Goal: Check status: Check status

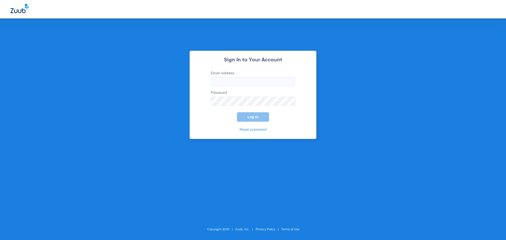
type input "[EMAIL_ADDRESS][DOMAIN_NAME]"
click at [258, 122] on div "Sign In to Your Account Email address [EMAIL_ADDRESS][DOMAIN_NAME] Password Log…" at bounding box center [253, 95] width 127 height 89
click at [258, 120] on button "Log In" at bounding box center [253, 116] width 32 height 9
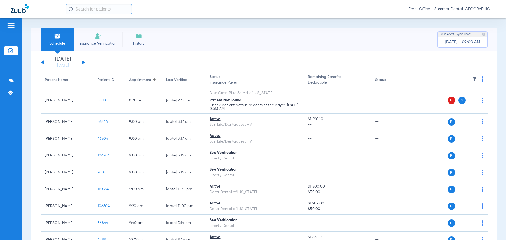
click at [83, 62] on button at bounding box center [83, 62] width 3 height 4
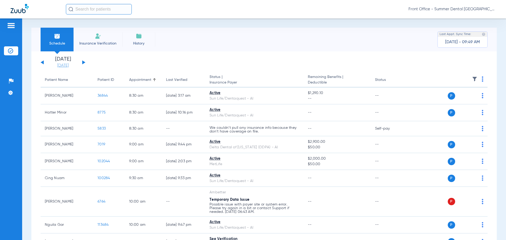
click at [60, 64] on link "[DATE]" at bounding box center [63, 65] width 32 height 5
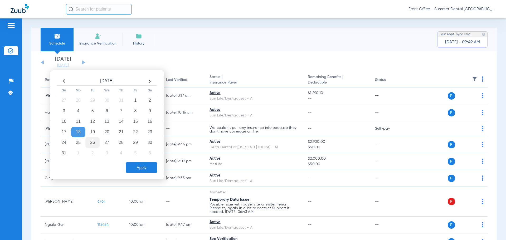
click at [94, 143] on td "26" at bounding box center [92, 142] width 14 height 11
click at [137, 168] on button "Apply" at bounding box center [141, 167] width 31 height 11
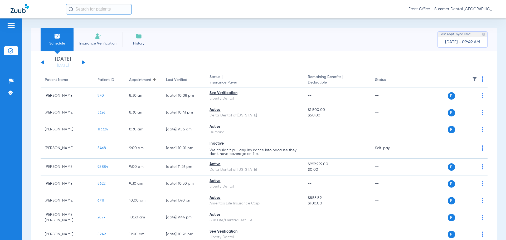
click at [465, 44] on span "[DATE] - 09:49 AM" at bounding box center [462, 42] width 35 height 5
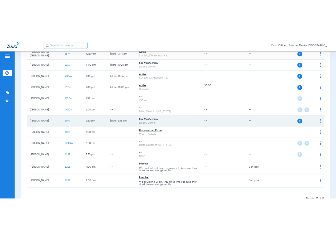
scroll to position [211, 0]
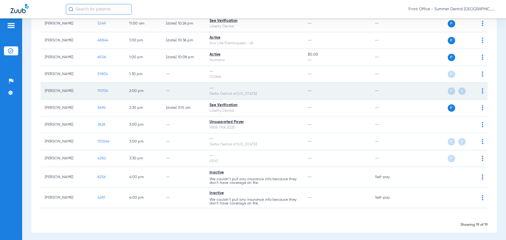
click at [440, 91] on div "P S" at bounding box center [445, 91] width 77 height 7
click at [448, 91] on span "P" at bounding box center [451, 91] width 7 height 7
click at [221, 93] on div "Delta Dental of [US_STATE]" at bounding box center [255, 94] width 90 height 6
click at [214, 90] on div "--" at bounding box center [255, 89] width 90 height 6
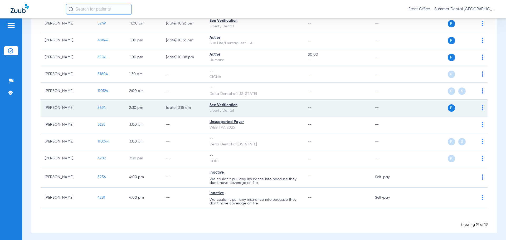
click at [217, 109] on div "Liberty Dental" at bounding box center [255, 111] width 90 height 6
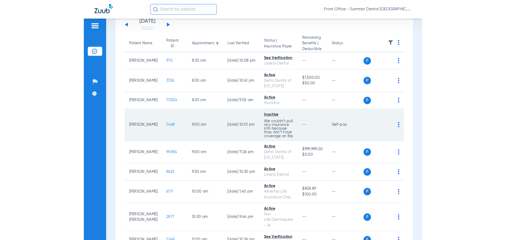
scroll to position [0, 0]
